Goal: Information Seeking & Learning: Learn about a topic

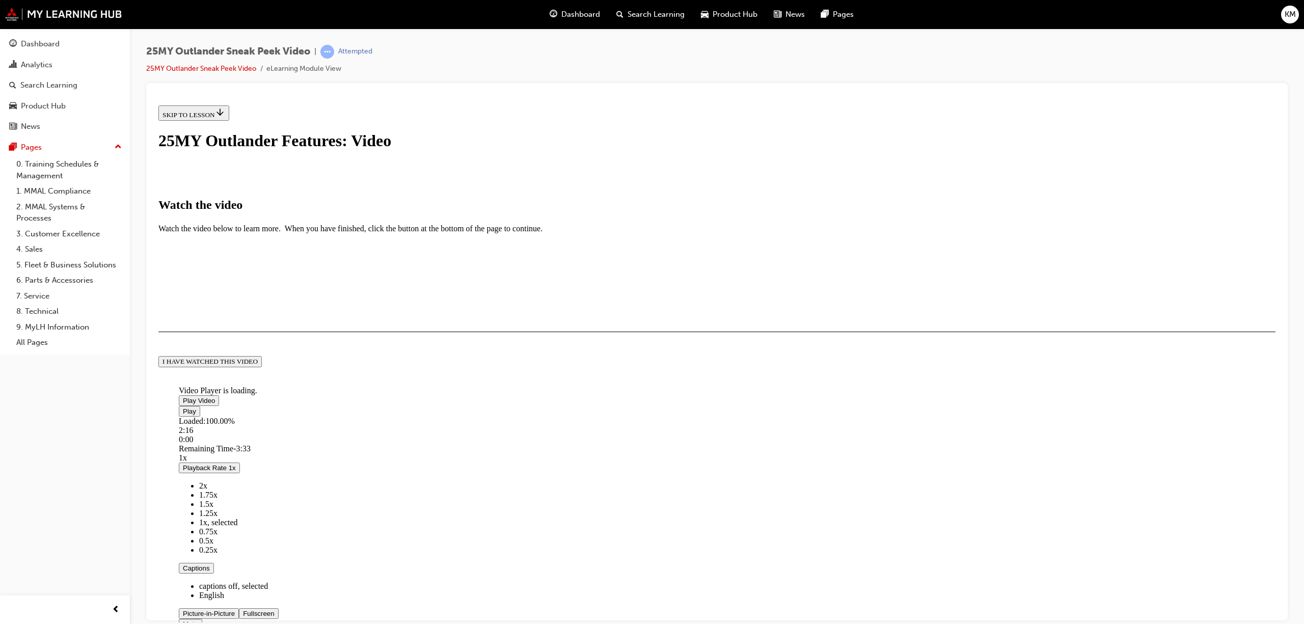
click at [262, 367] on button "I HAVE WATCHED THIS VIDEO" at bounding box center [209, 361] width 103 height 11
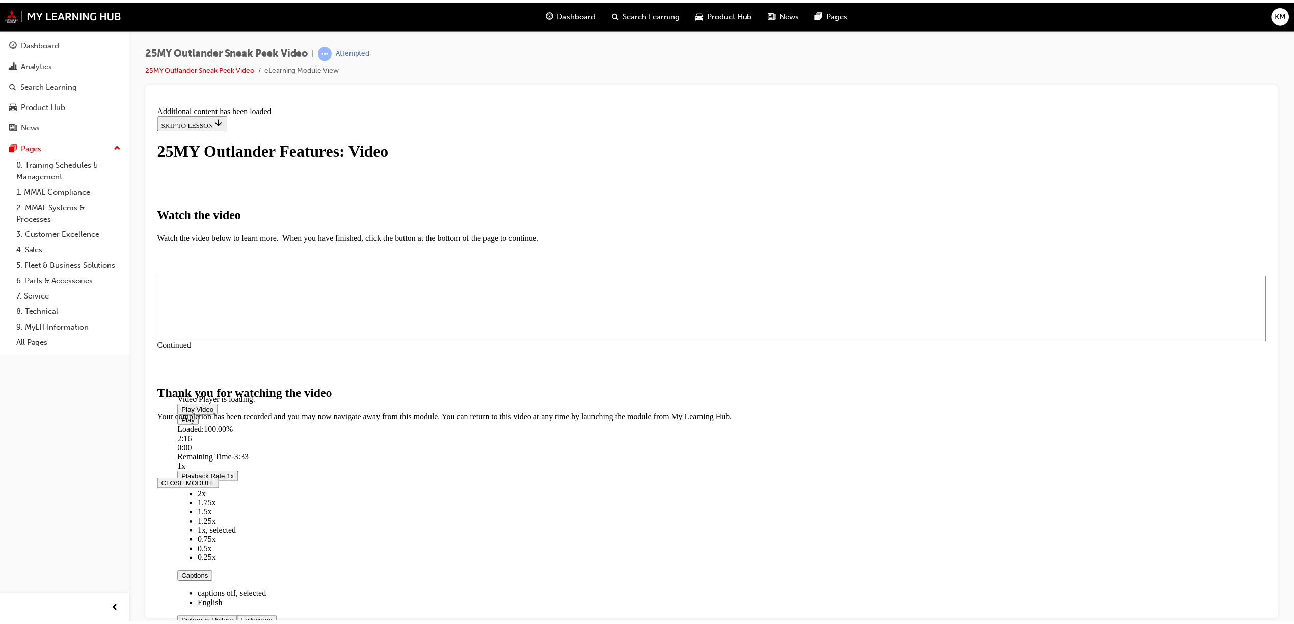
scroll to position [163, 0]
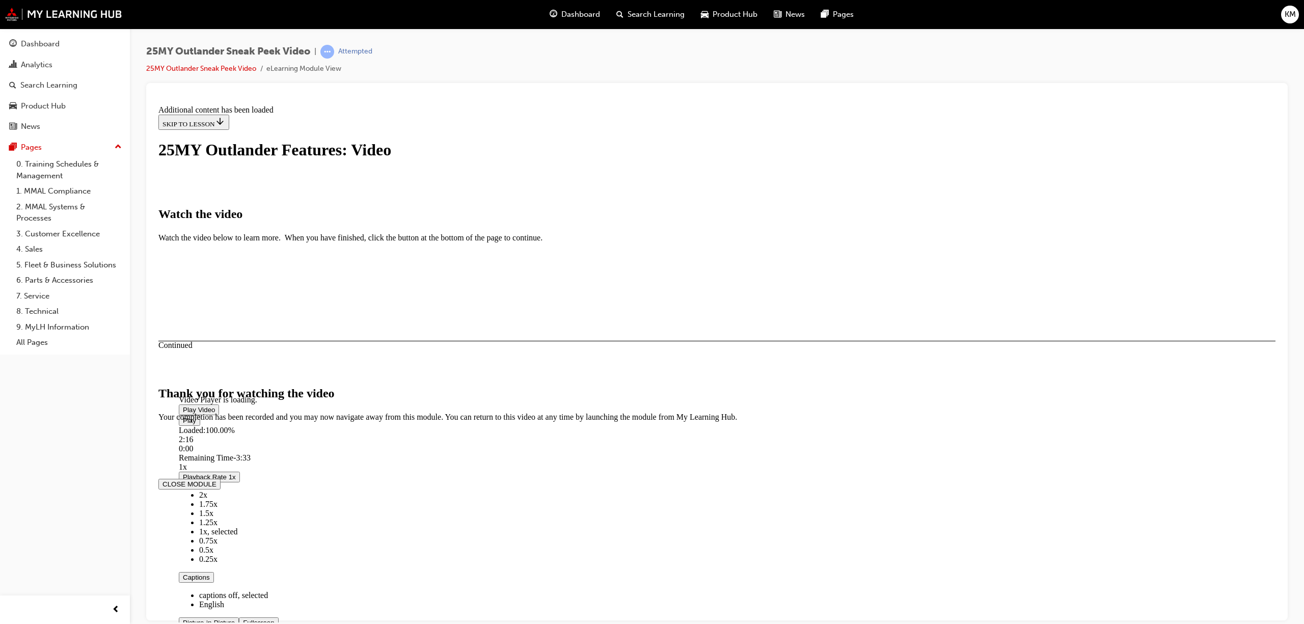
click at [221, 489] on button "CLOSE MODULE" at bounding box center [189, 483] width 62 height 11
click at [46, 41] on div "Dashboard" at bounding box center [40, 44] width 39 height 12
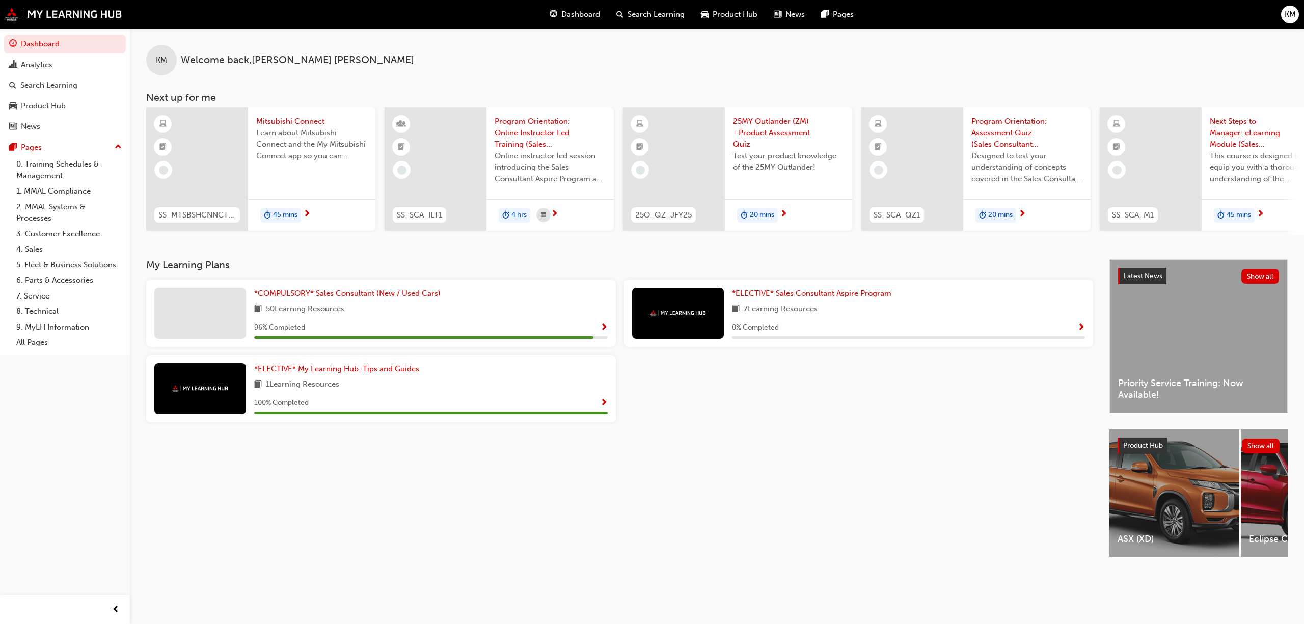
click at [750, 442] on div "My Learning Plans *COMPULSORY* Sales Consultant (New / Used Cars) 50 Learning R…" at bounding box center [628, 417] width 964 height 316
click at [361, 298] on span "*COMPULSORY* Sales Consultant (New / Used Cars)" at bounding box center [347, 293] width 186 height 9
